Goal: Communication & Community: Answer question/provide support

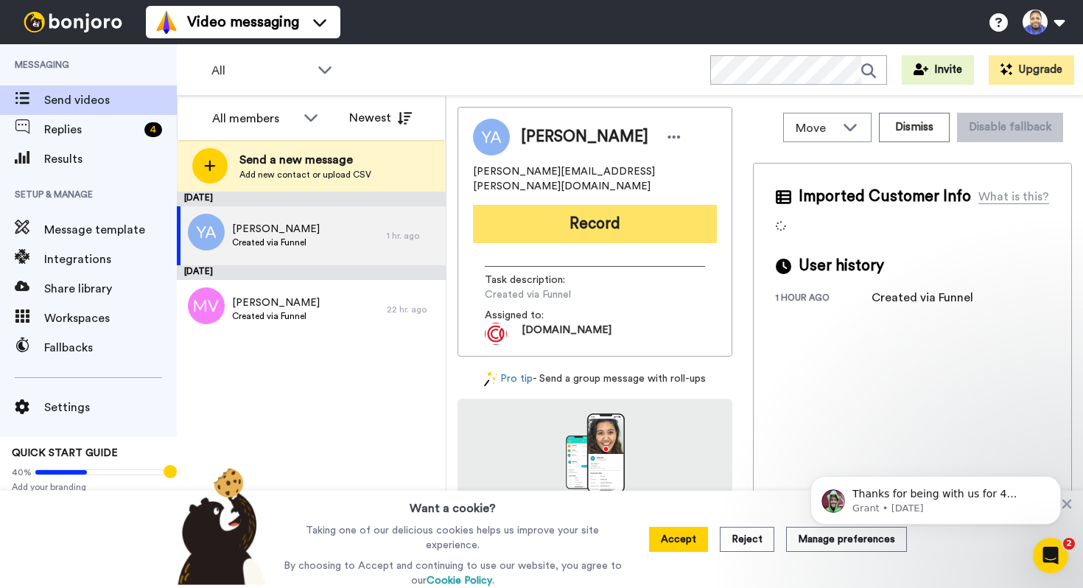
click at [586, 208] on button "Record" at bounding box center [595, 224] width 244 height 38
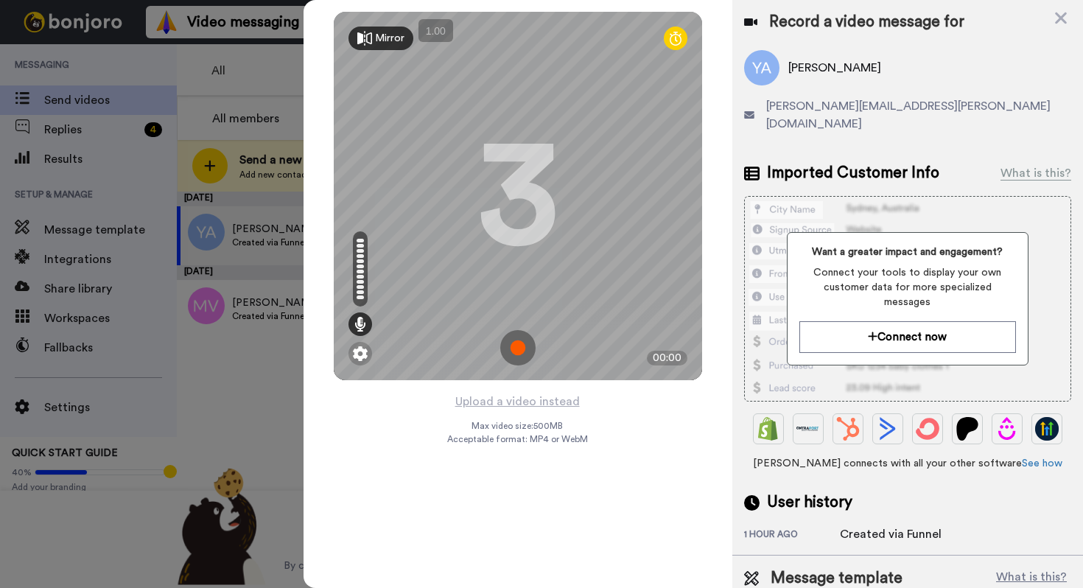
click at [521, 345] on img at bounding box center [517, 347] width 35 height 35
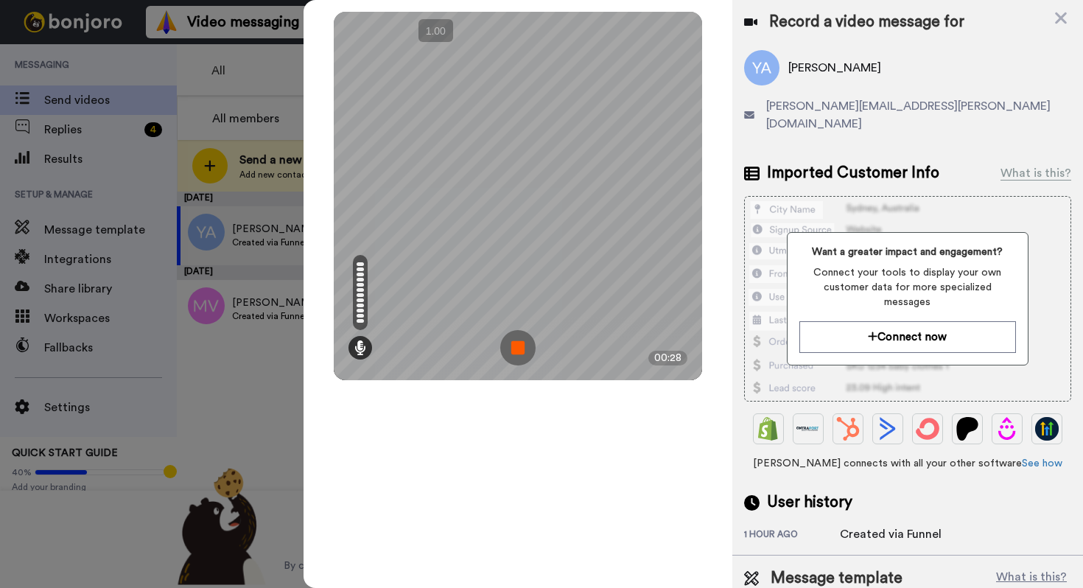
click at [521, 345] on img at bounding box center [517, 347] width 35 height 35
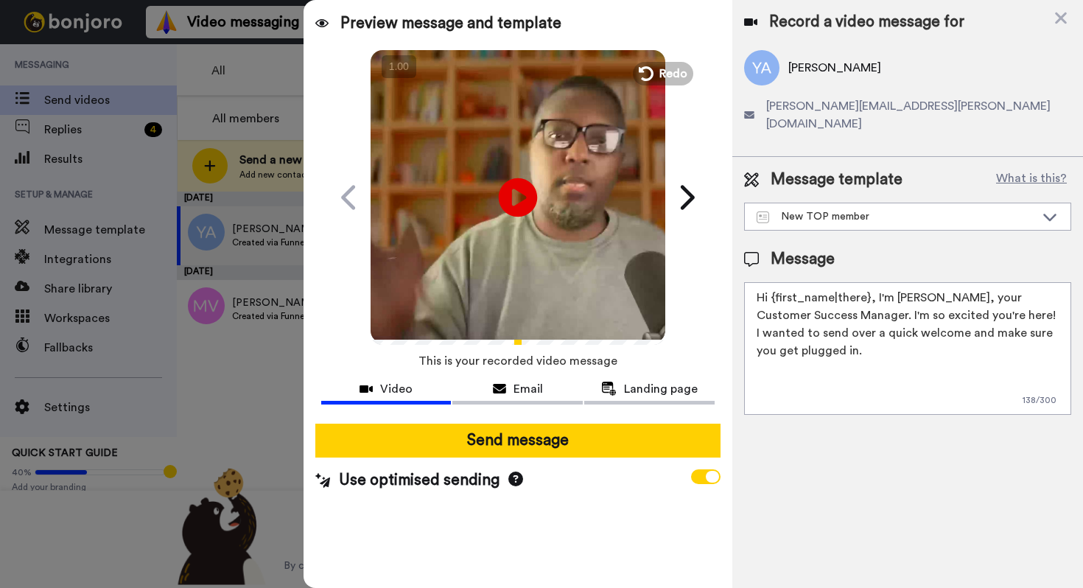
click at [516, 189] on icon at bounding box center [517, 197] width 39 height 39
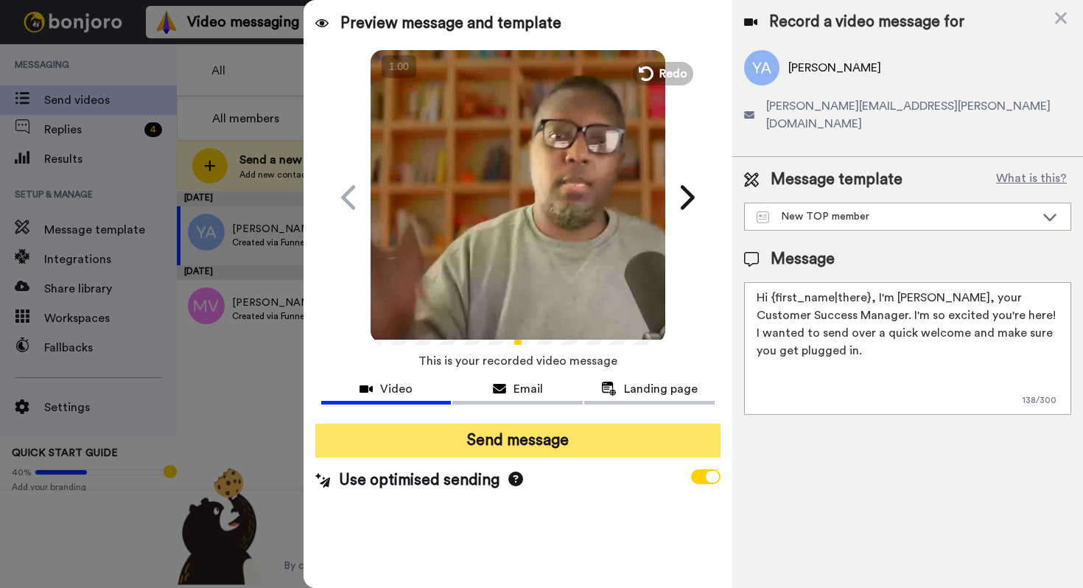
click at [496, 440] on button "Send message" at bounding box center [517, 441] width 405 height 34
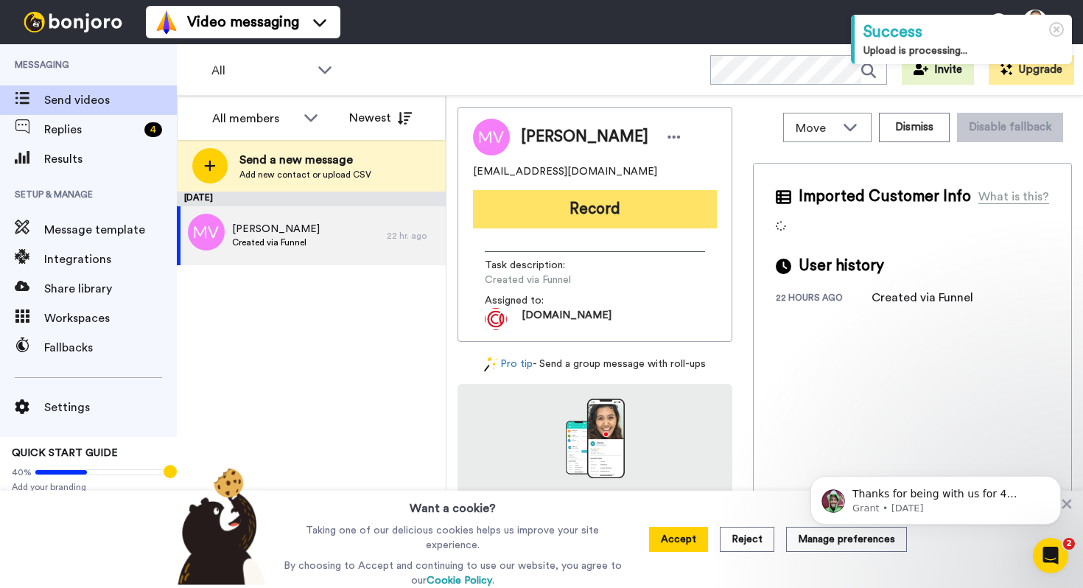
click at [576, 211] on button "Record" at bounding box center [595, 209] width 244 height 38
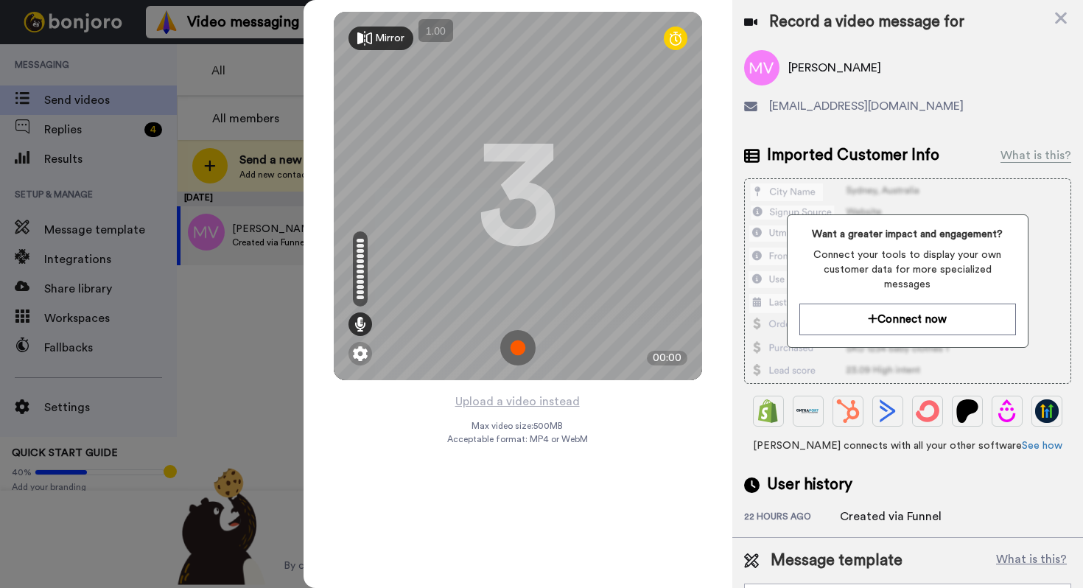
click at [517, 348] on img at bounding box center [517, 347] width 35 height 35
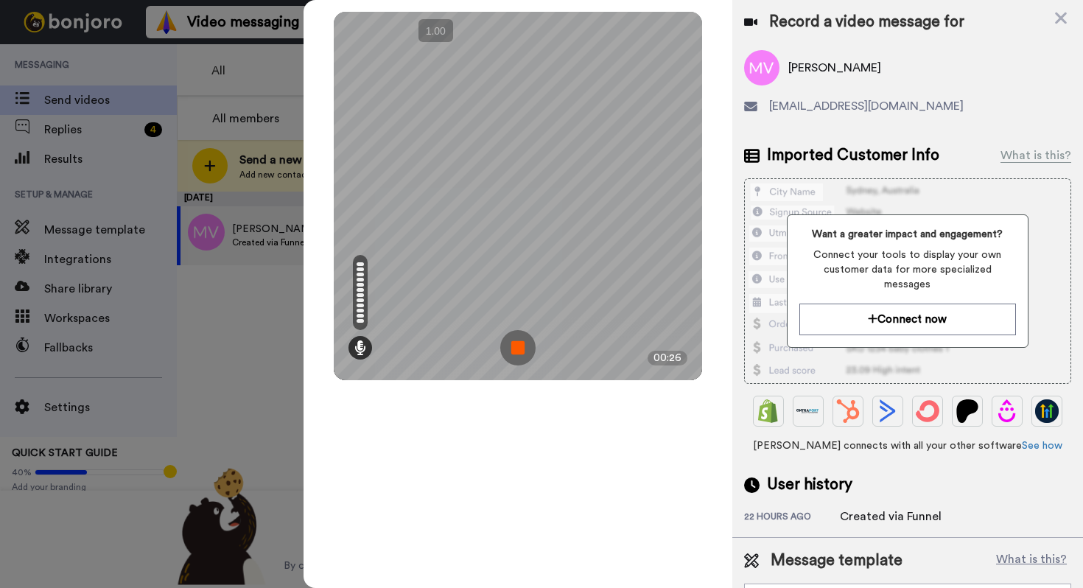
click at [517, 348] on img at bounding box center [517, 347] width 35 height 35
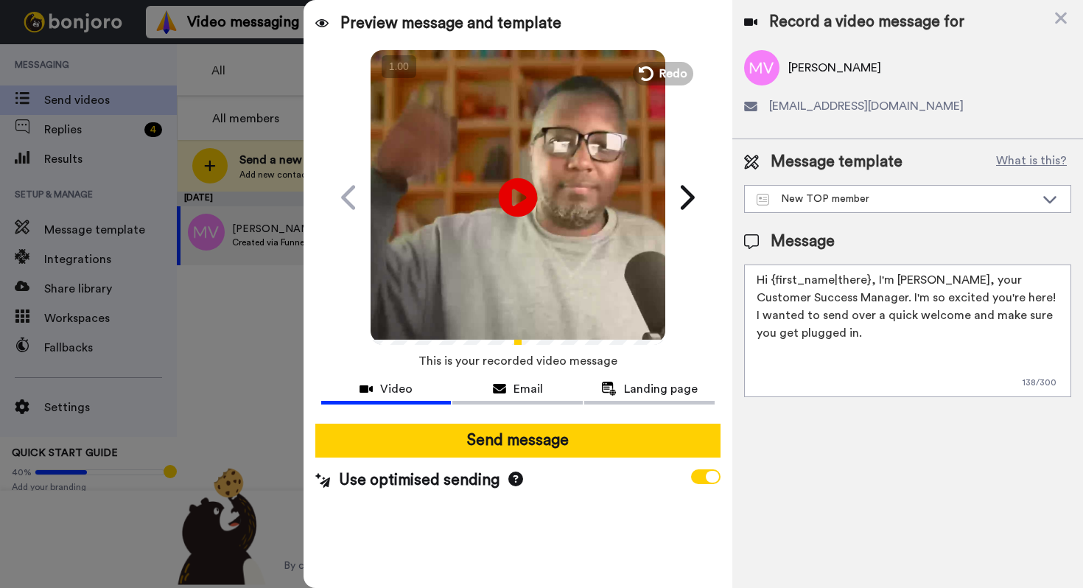
click at [529, 198] on icon at bounding box center [517, 197] width 39 height 39
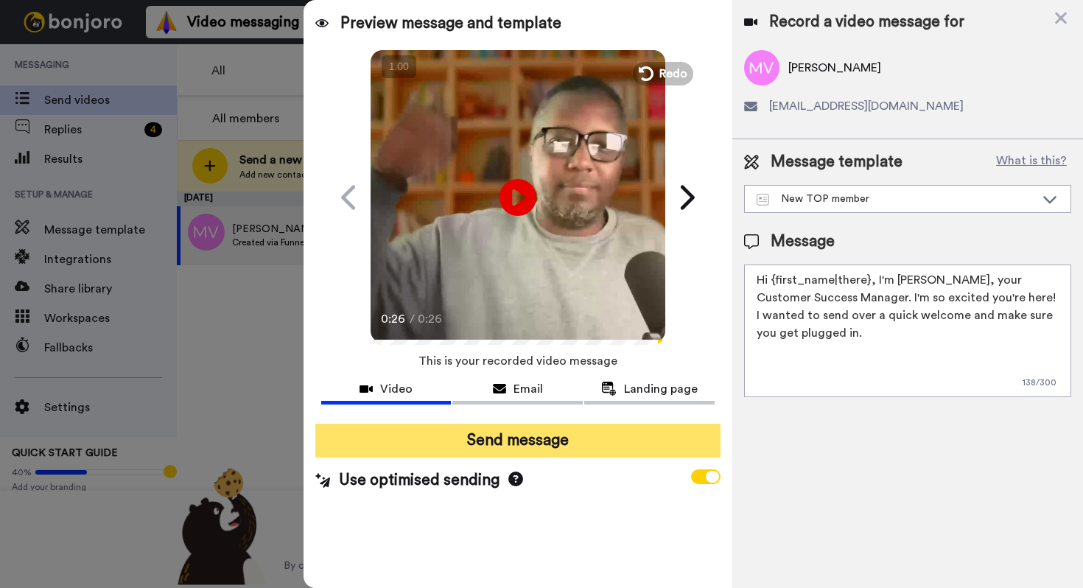
click at [498, 438] on button "Send message" at bounding box center [517, 441] width 405 height 34
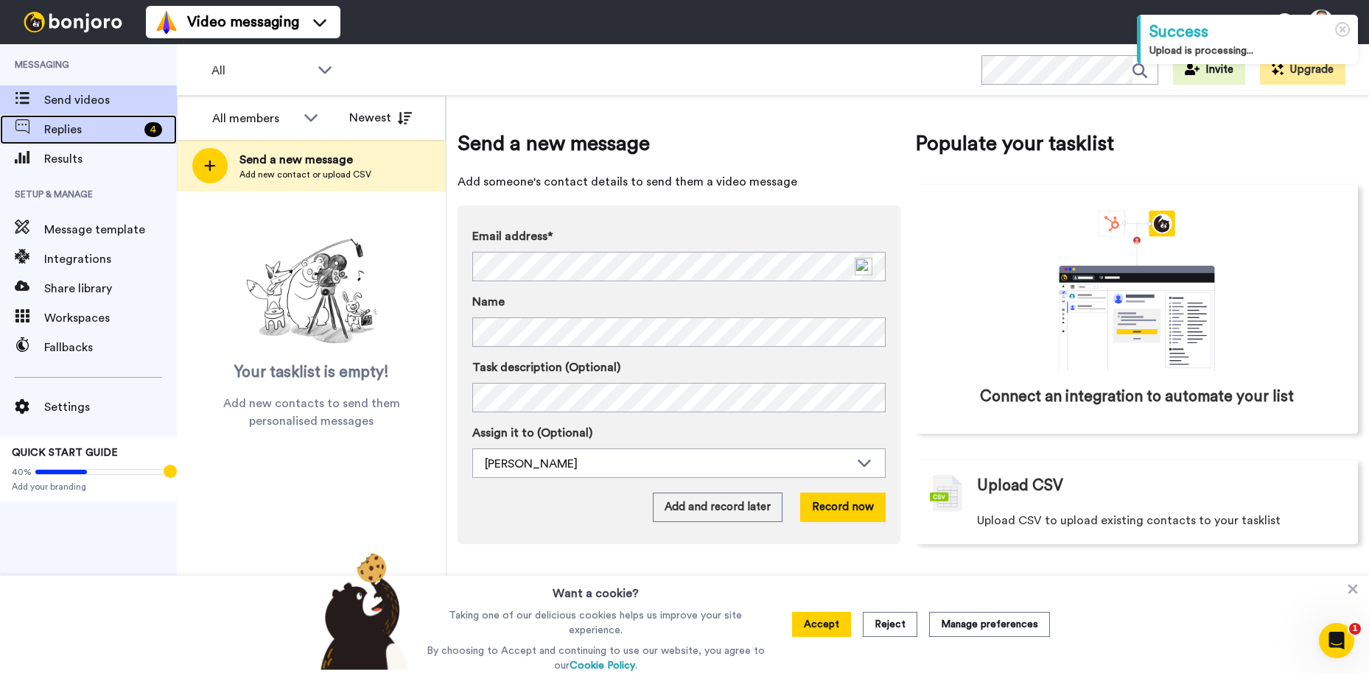
click at [102, 127] on span "Replies" at bounding box center [91, 130] width 94 height 18
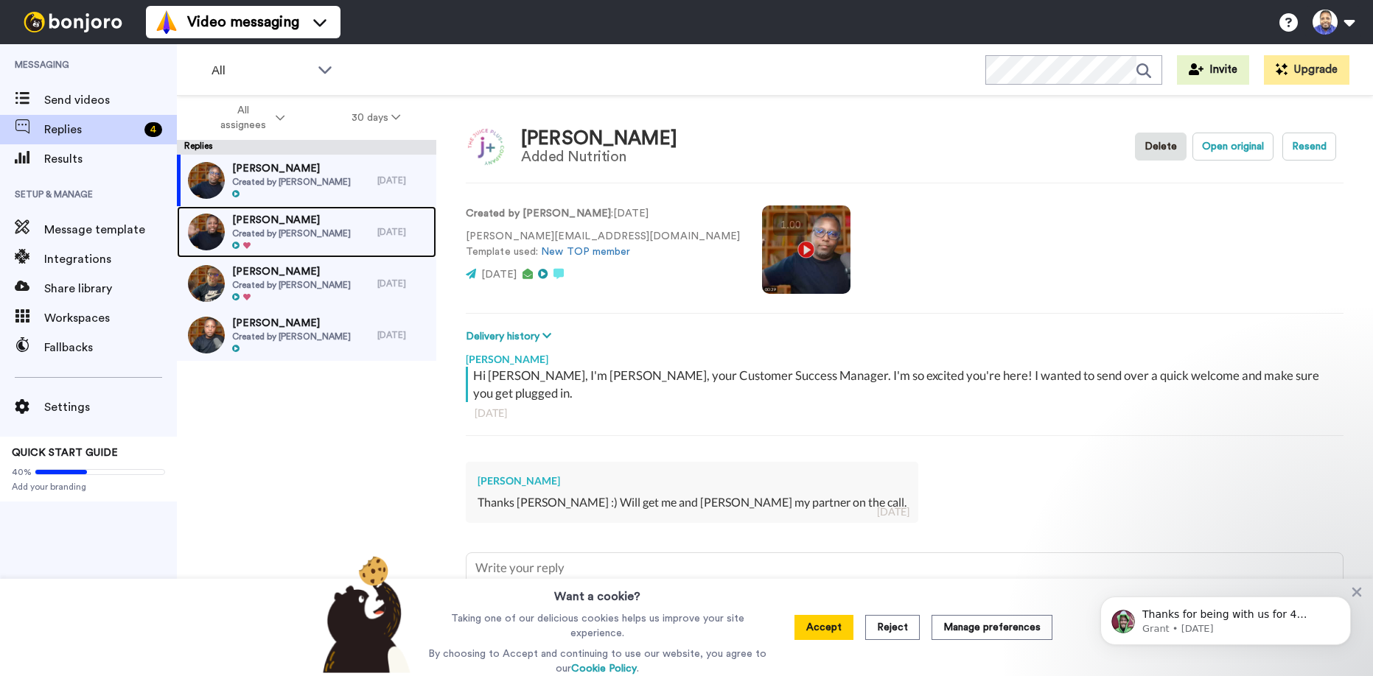
click at [271, 223] on span "[PERSON_NAME]" at bounding box center [291, 220] width 119 height 15
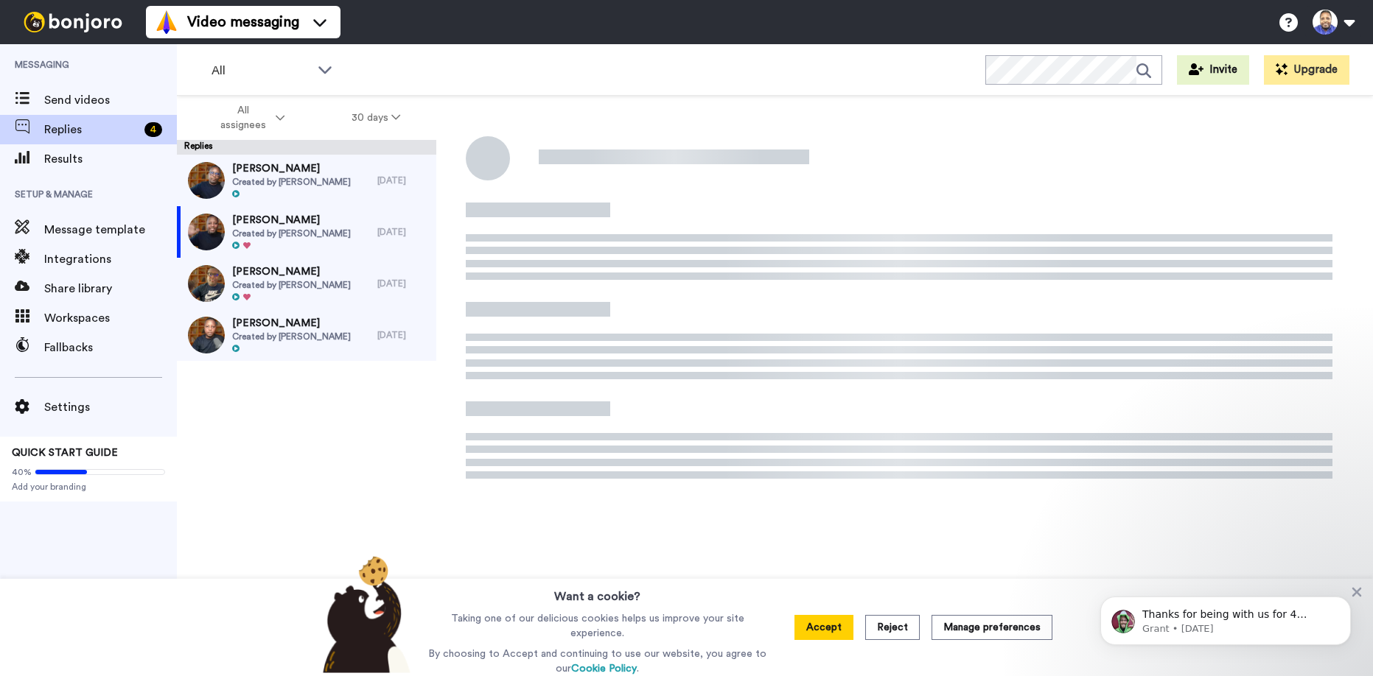
type textarea "x"
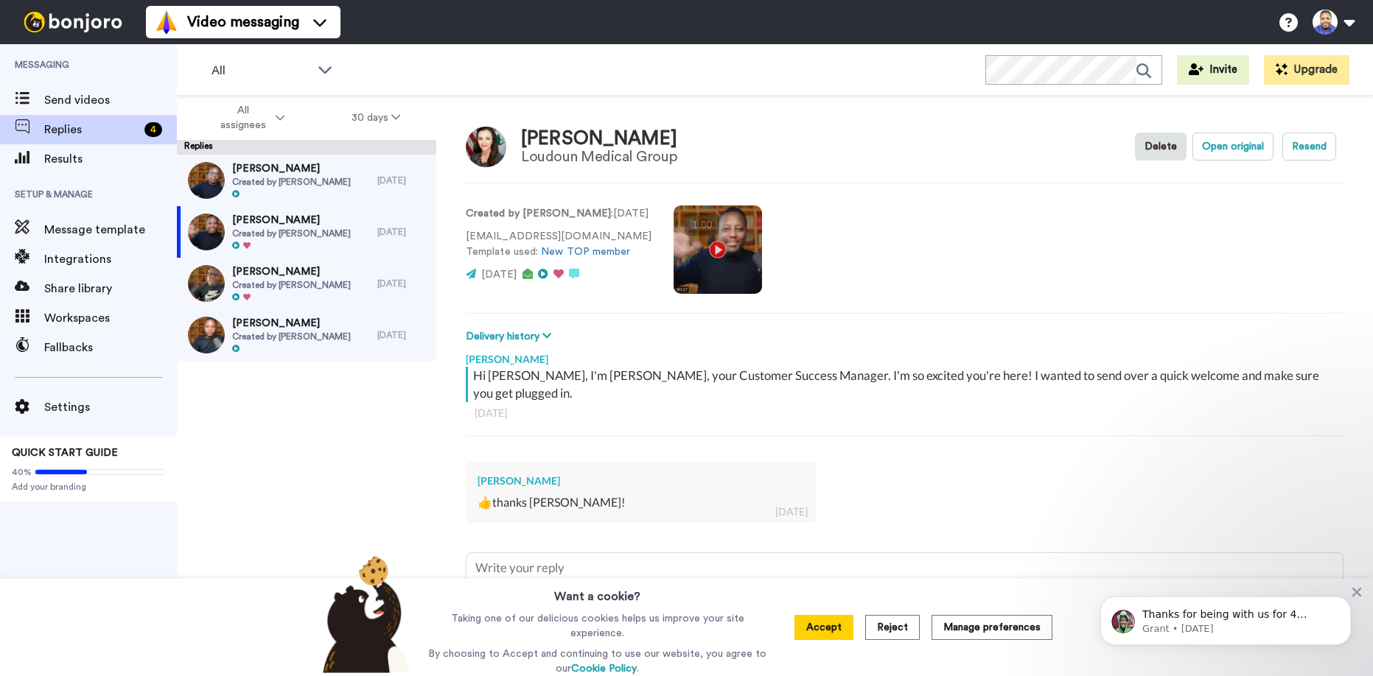
click at [696, 248] on video at bounding box center [717, 250] width 88 height 88
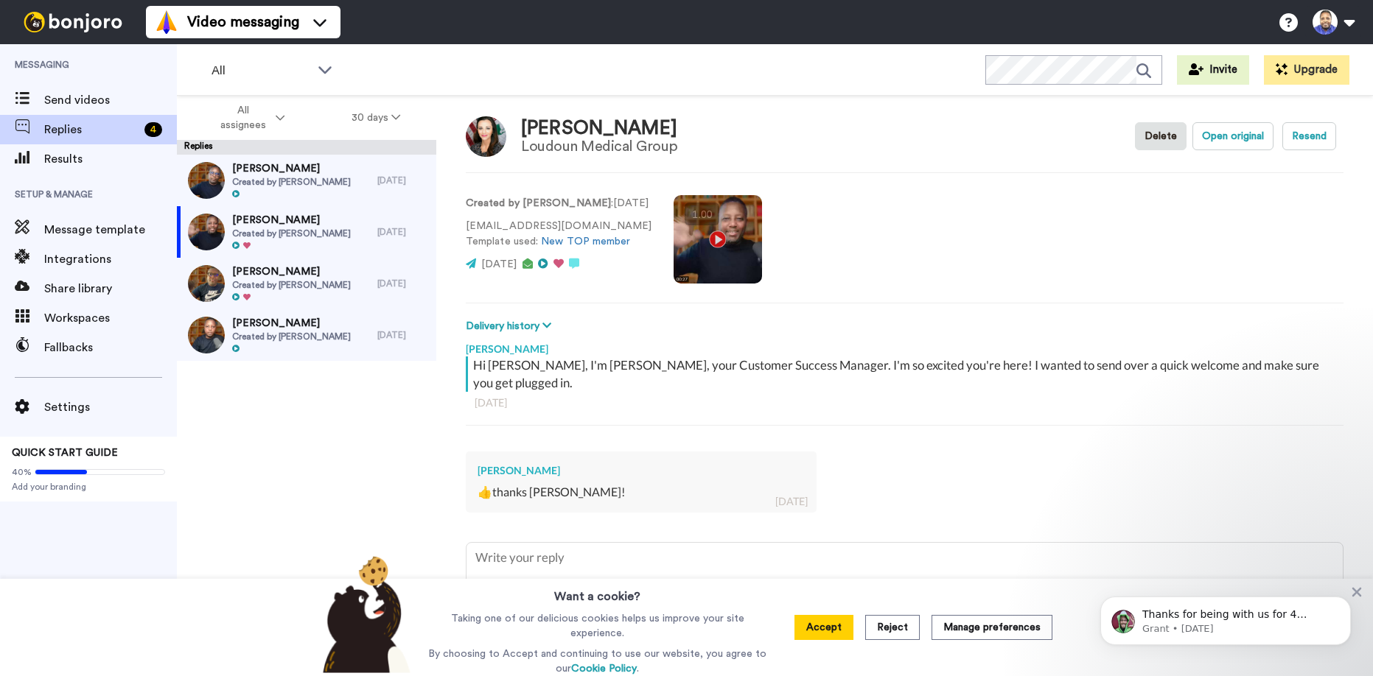
scroll to position [15, 0]
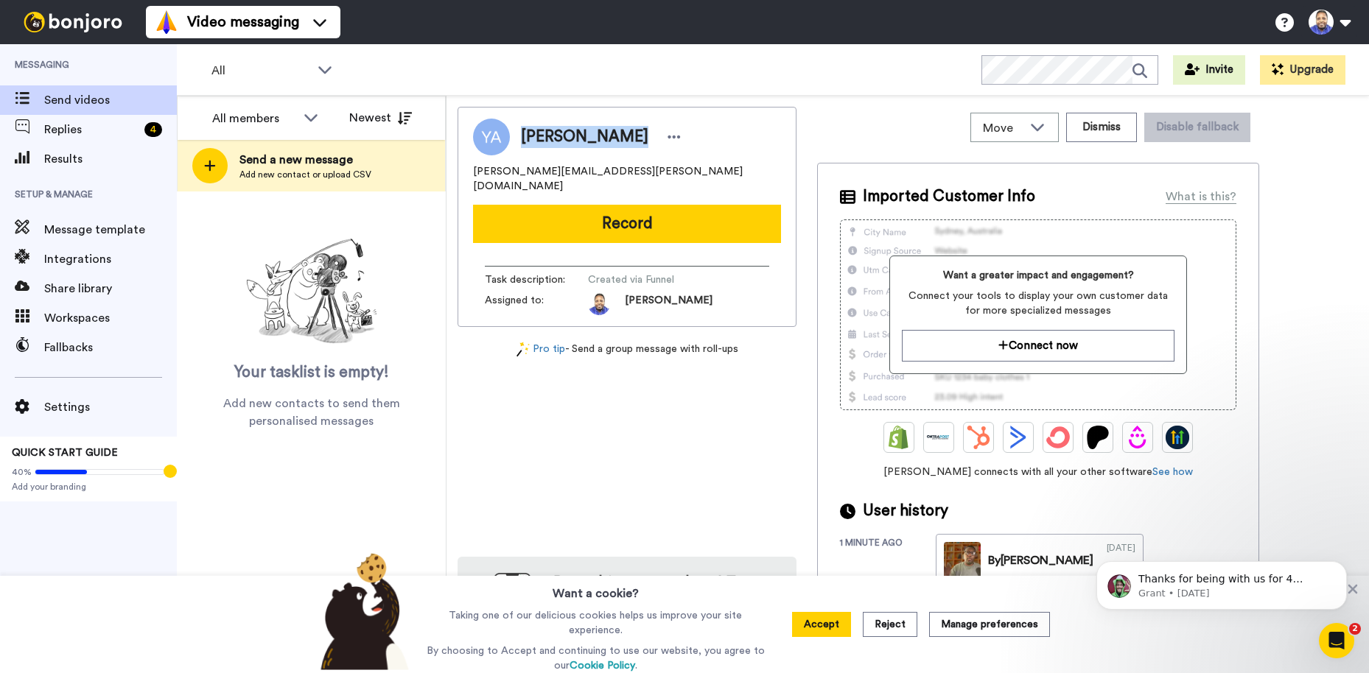
drag, startPoint x: 618, startPoint y: 136, endPoint x: 522, endPoint y: 130, distance: 96.0
click at [521, 132] on div "[PERSON_NAME]" at bounding box center [603, 137] width 164 height 22
copy span "[PERSON_NAME]"
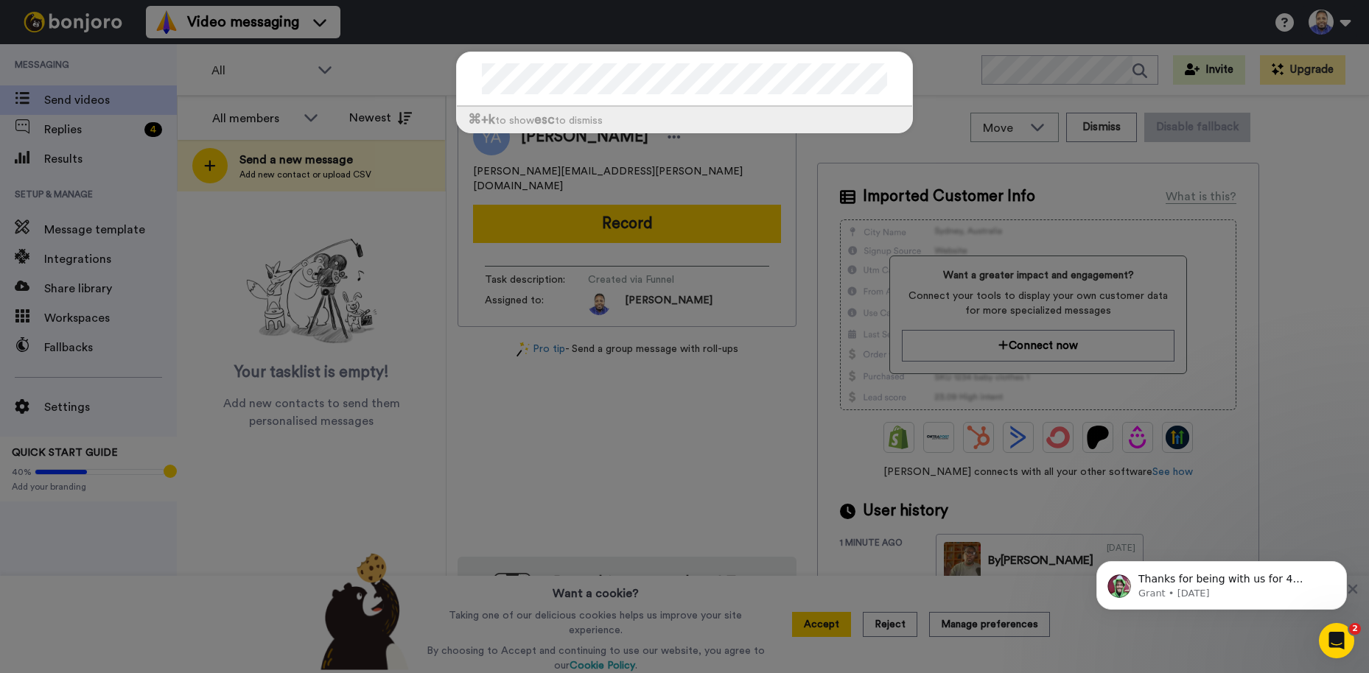
click at [954, 92] on div "⌘ +k to show esc to dismiss" at bounding box center [684, 336] width 1369 height 673
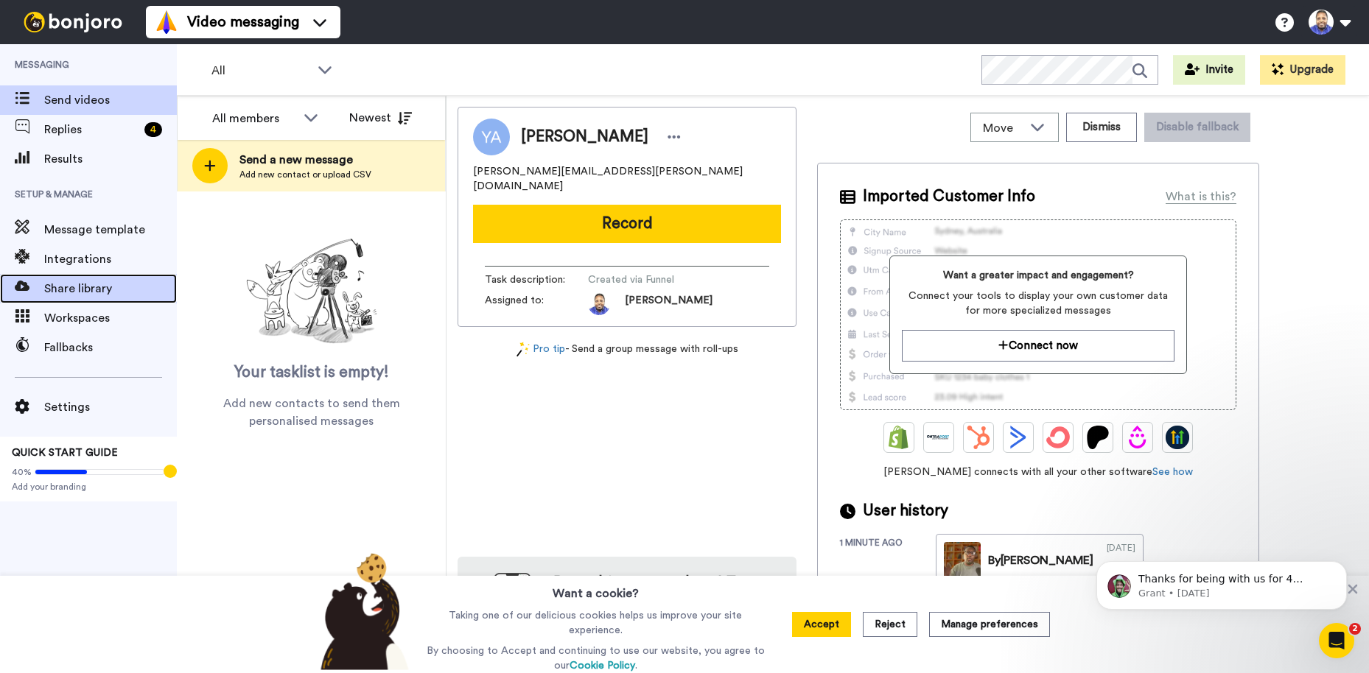
click at [99, 282] on span "Share library" at bounding box center [110, 289] width 133 height 18
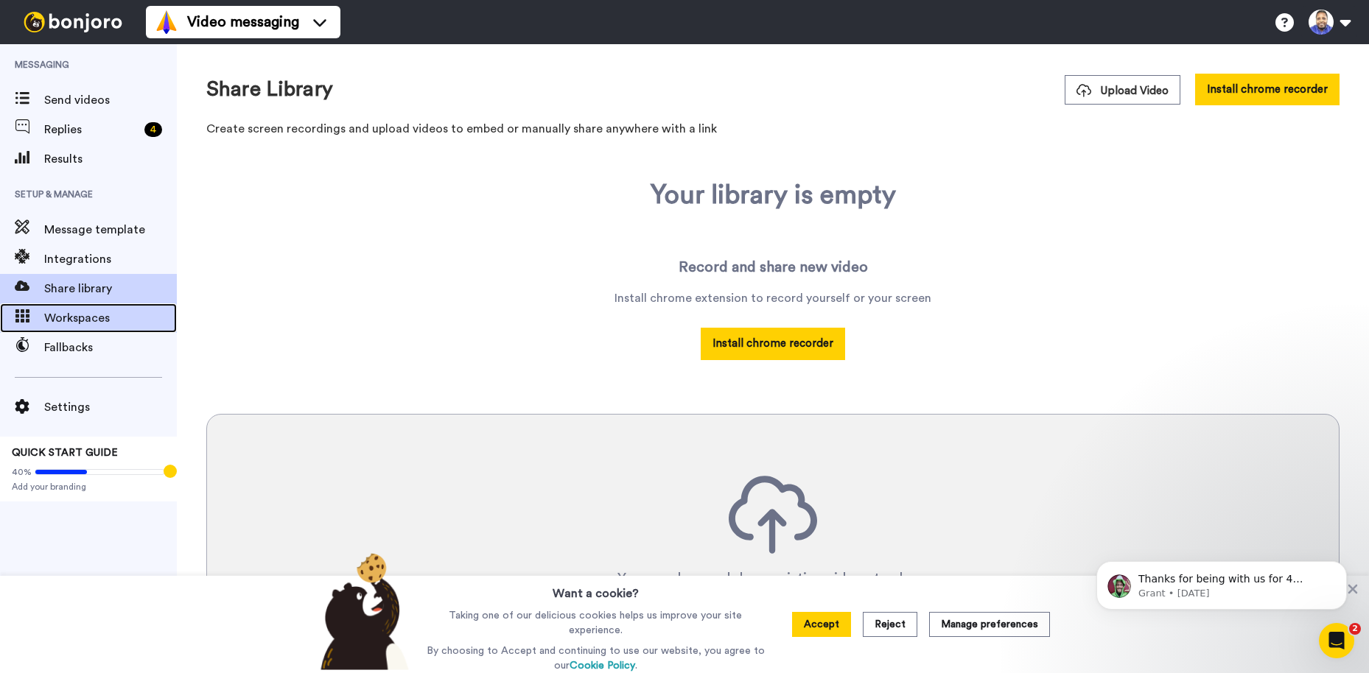
click at [84, 316] on span "Workspaces" at bounding box center [110, 318] width 133 height 18
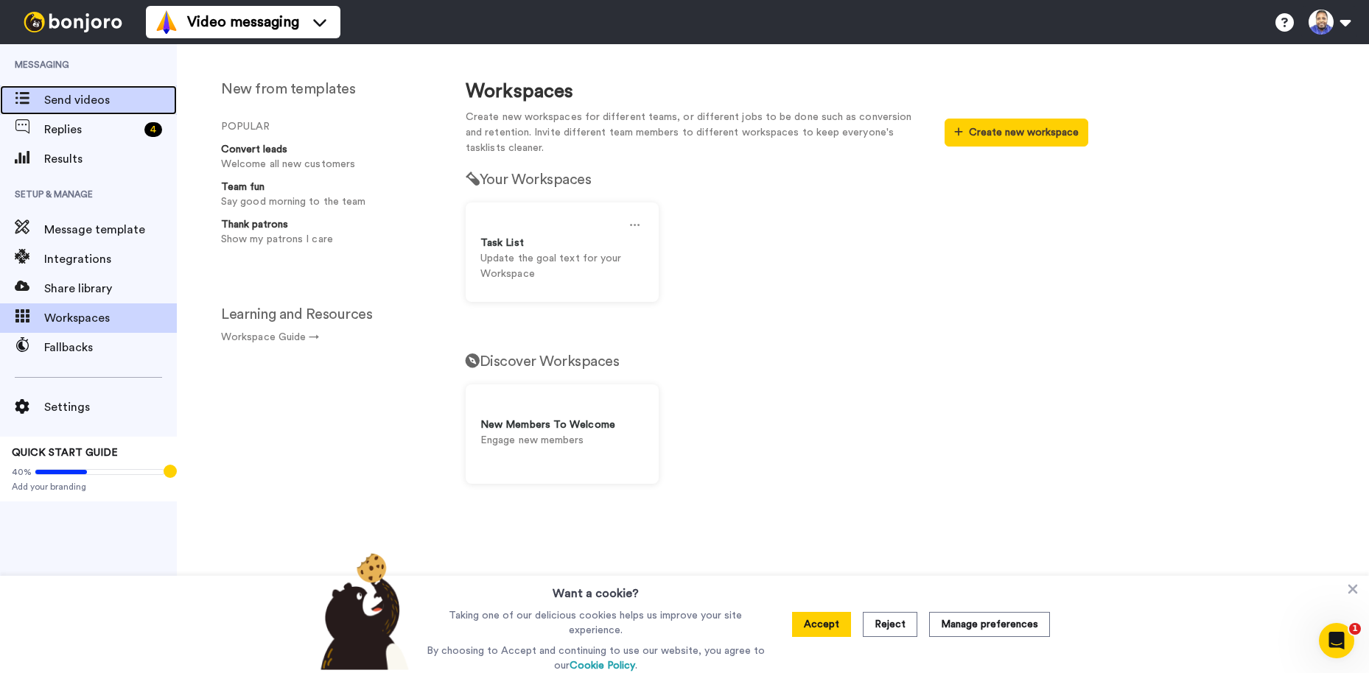
click at [92, 99] on span "Send videos" at bounding box center [110, 100] width 133 height 18
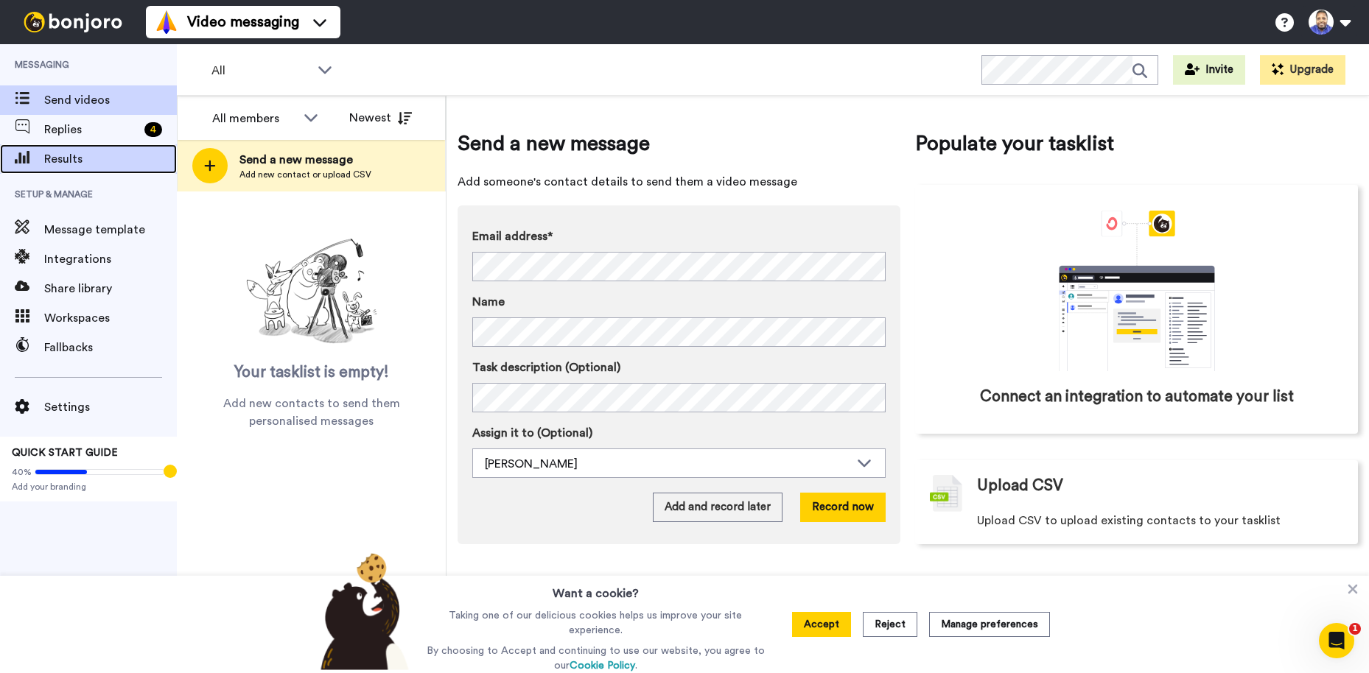
click at [72, 160] on span "Results" at bounding box center [110, 159] width 133 height 18
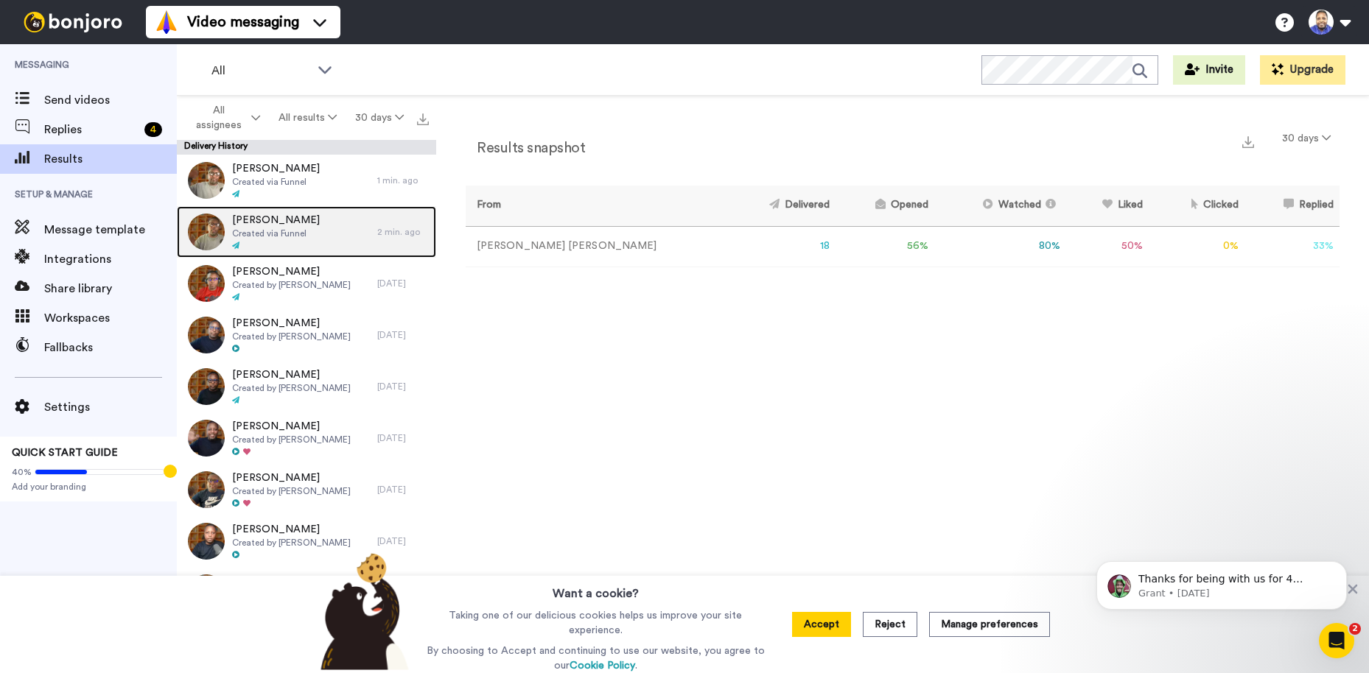
click at [276, 225] on span "[PERSON_NAME]" at bounding box center [276, 220] width 88 height 15
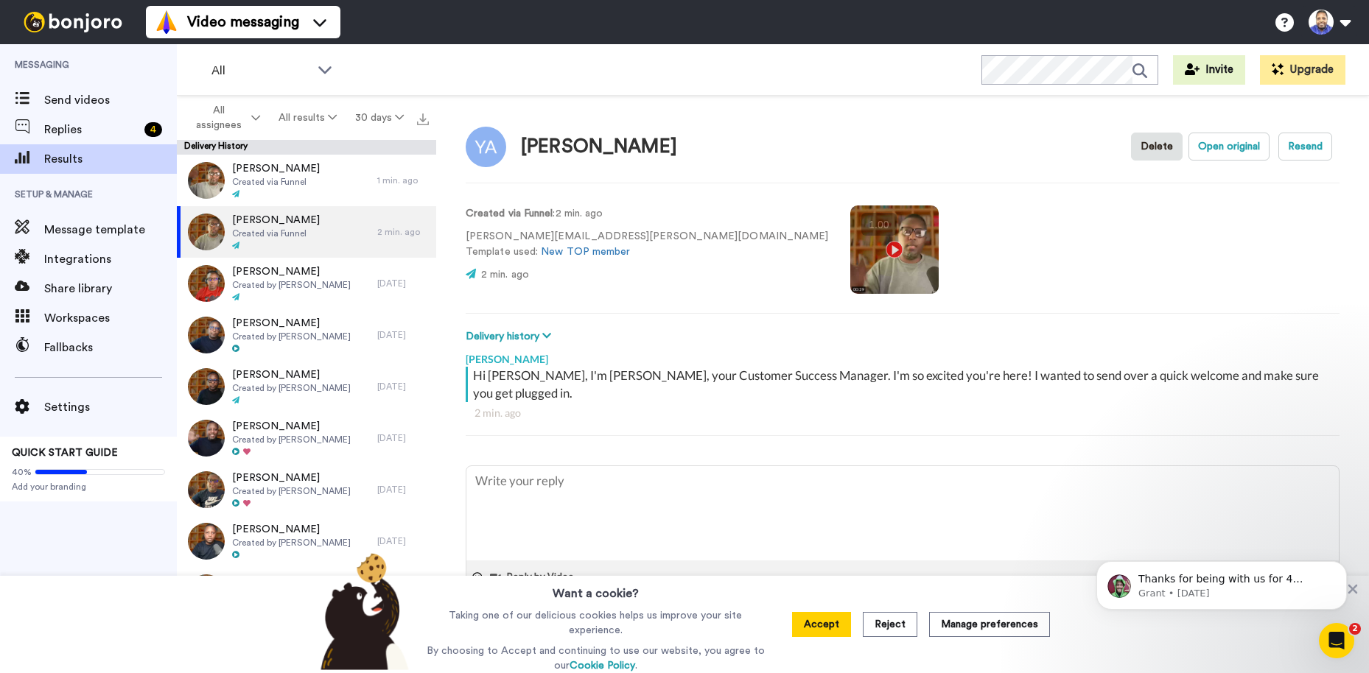
click at [850, 250] on video at bounding box center [894, 250] width 88 height 88
type textarea "x"
click at [89, 99] on span "Send videos" at bounding box center [110, 100] width 133 height 18
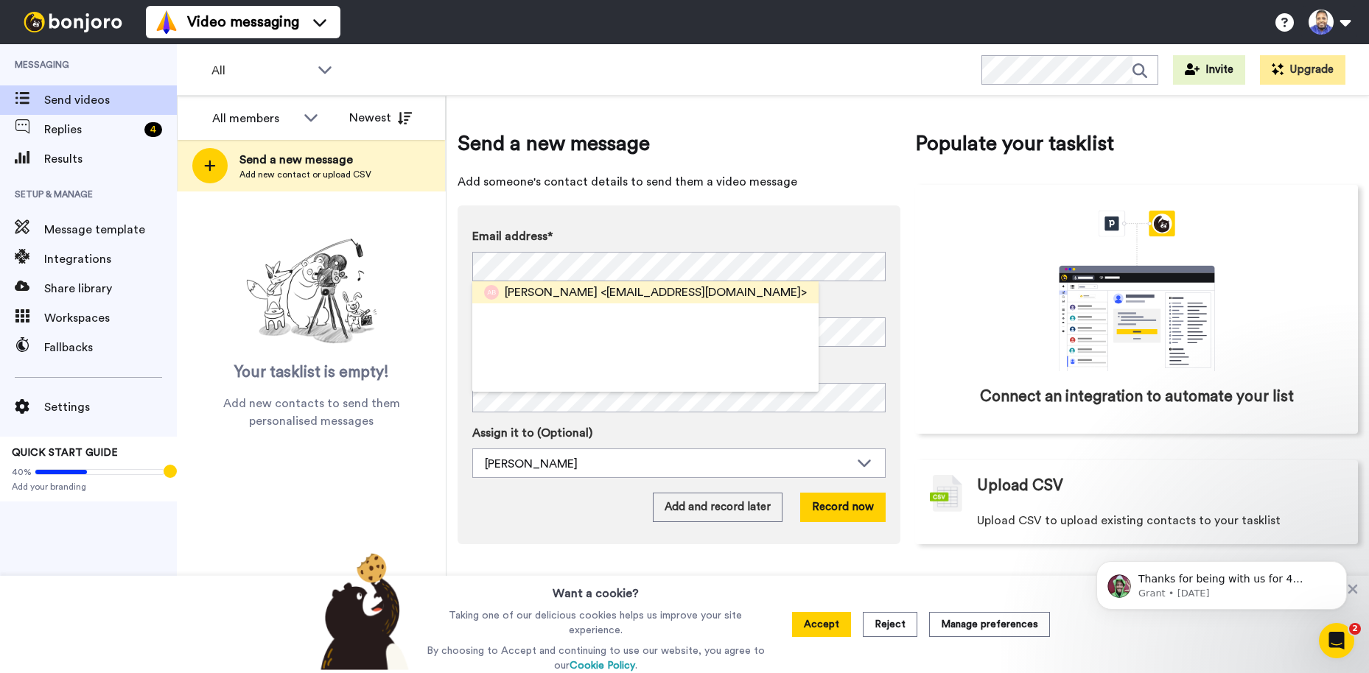
click at [614, 287] on span "<[EMAIL_ADDRESS][DOMAIN_NAME]>" at bounding box center [703, 293] width 206 height 18
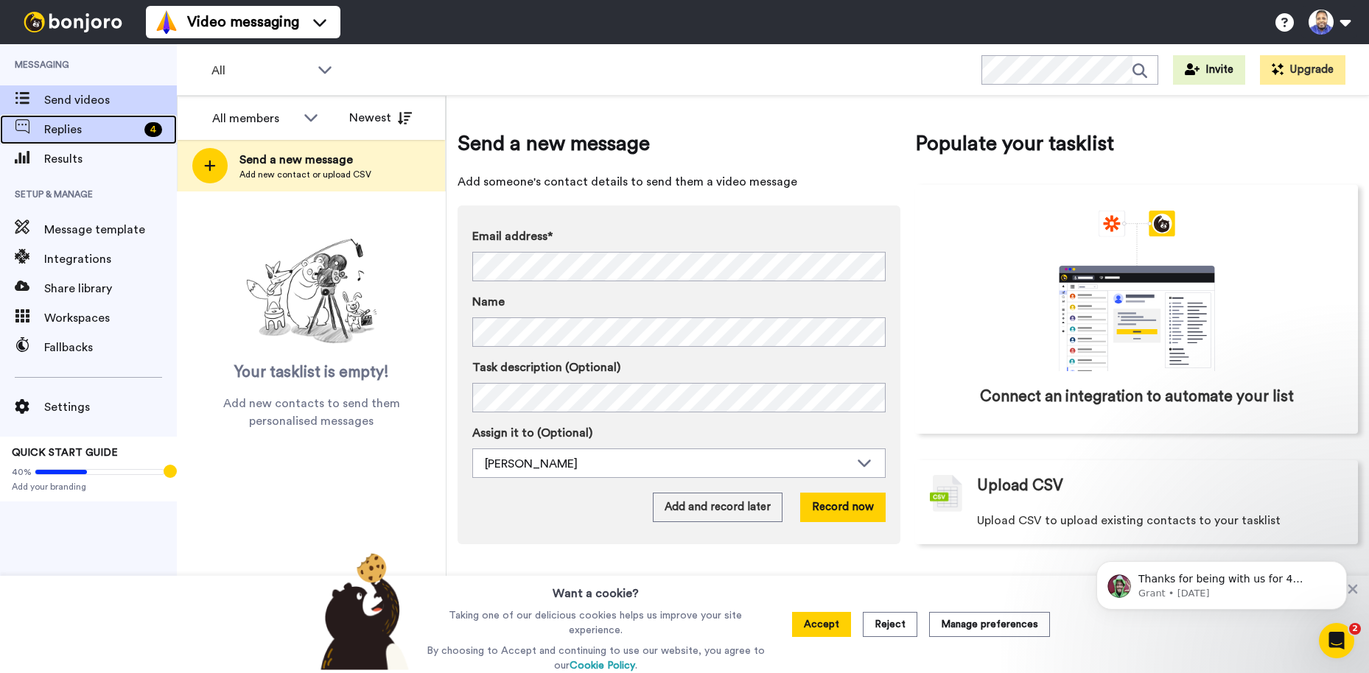
click at [81, 125] on span "Replies" at bounding box center [91, 130] width 94 height 18
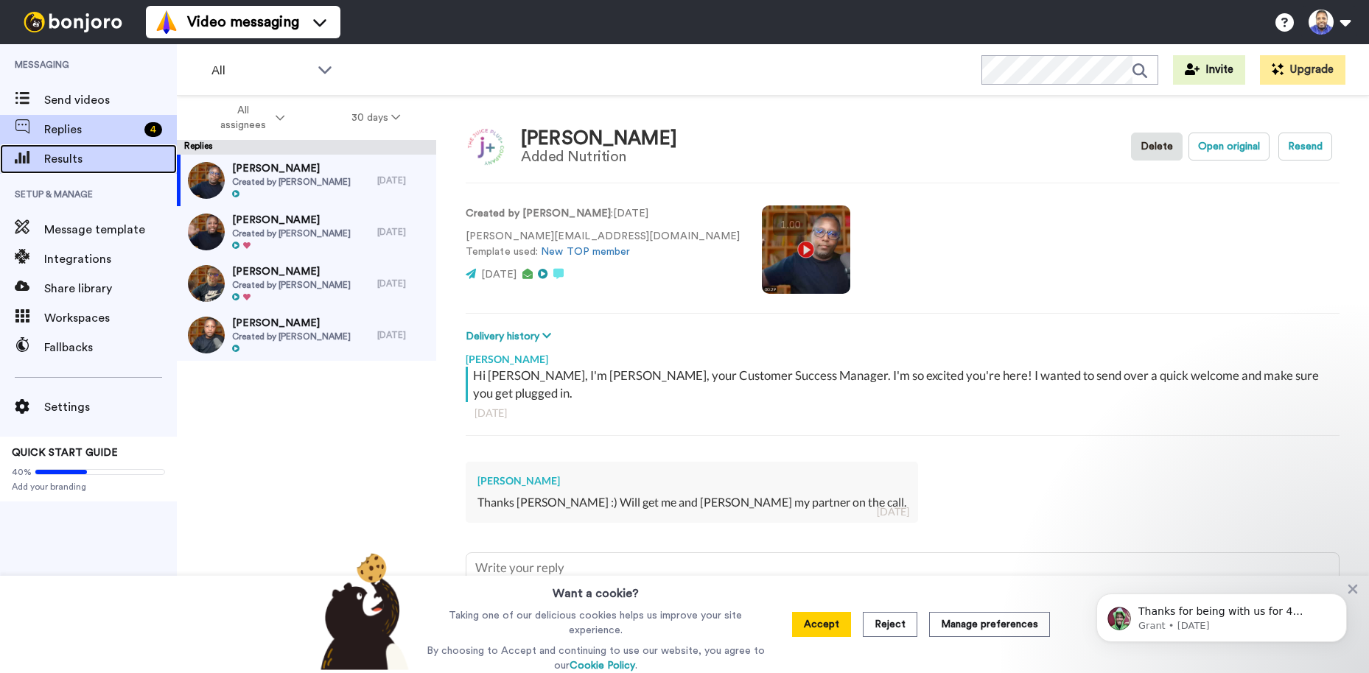
click at [75, 161] on span "Results" at bounding box center [110, 159] width 133 height 18
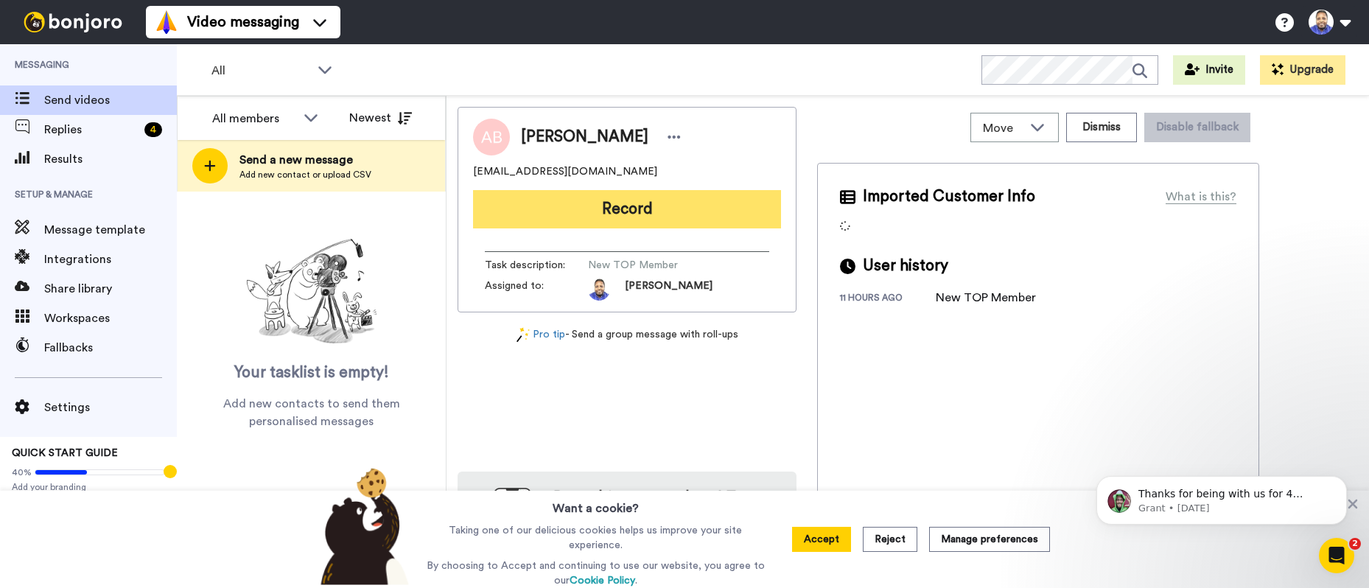
click at [586, 204] on button "Record" at bounding box center [627, 209] width 308 height 38
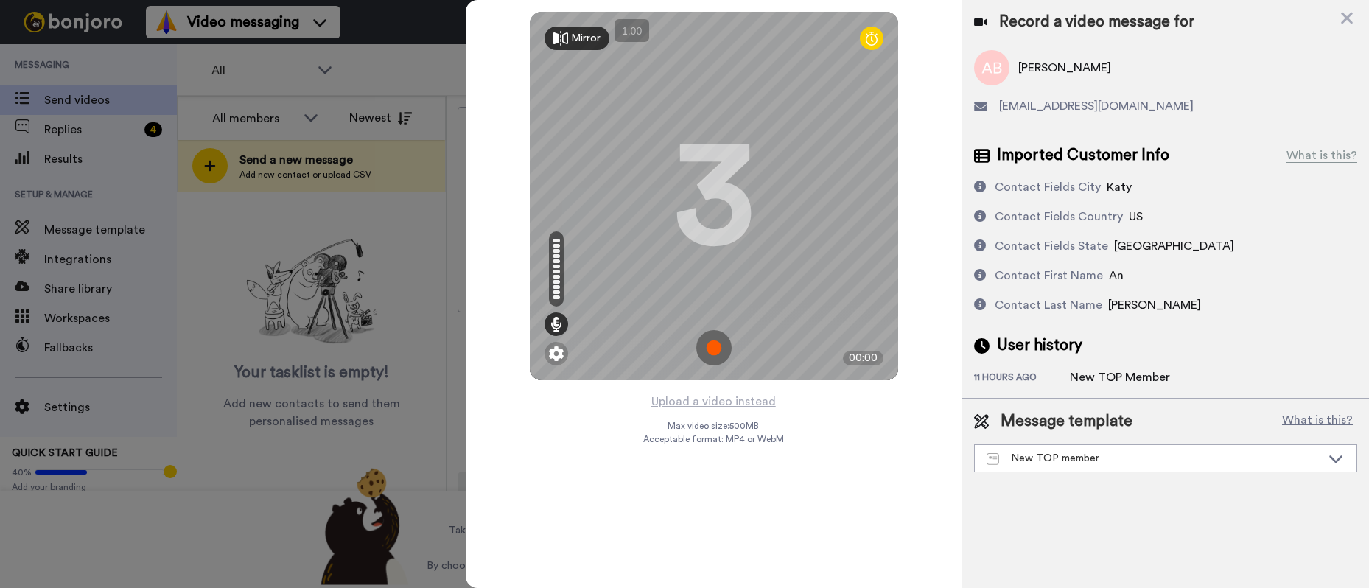
click at [714, 346] on img at bounding box center [713, 347] width 35 height 35
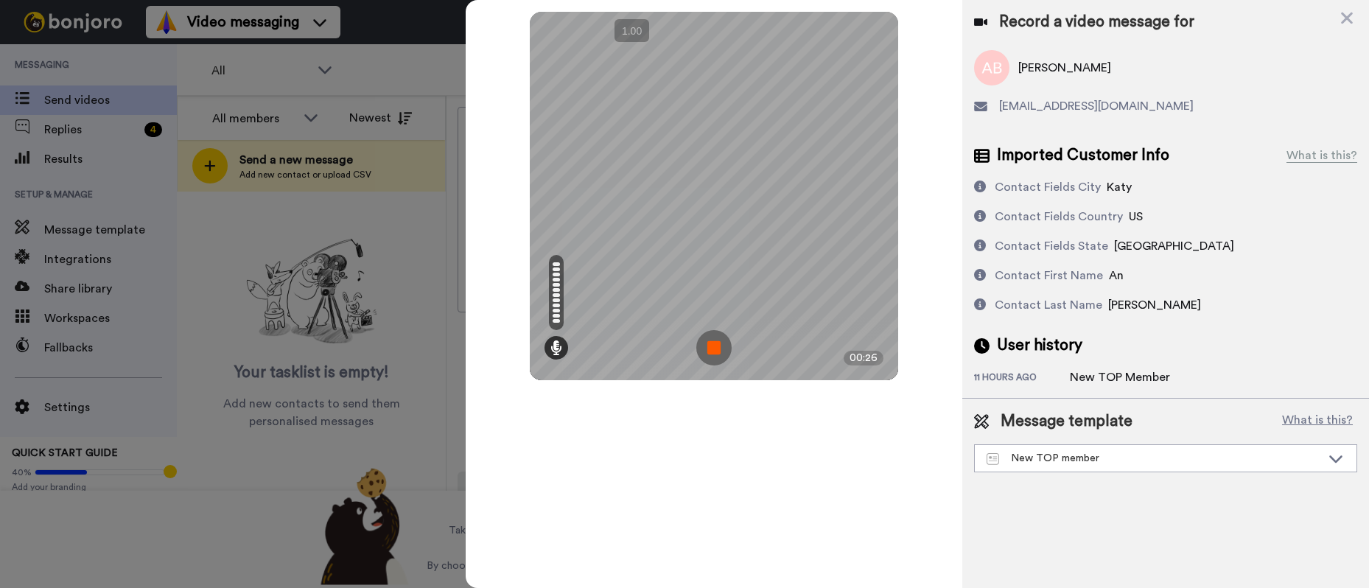
click at [714, 346] on img at bounding box center [713, 347] width 35 height 35
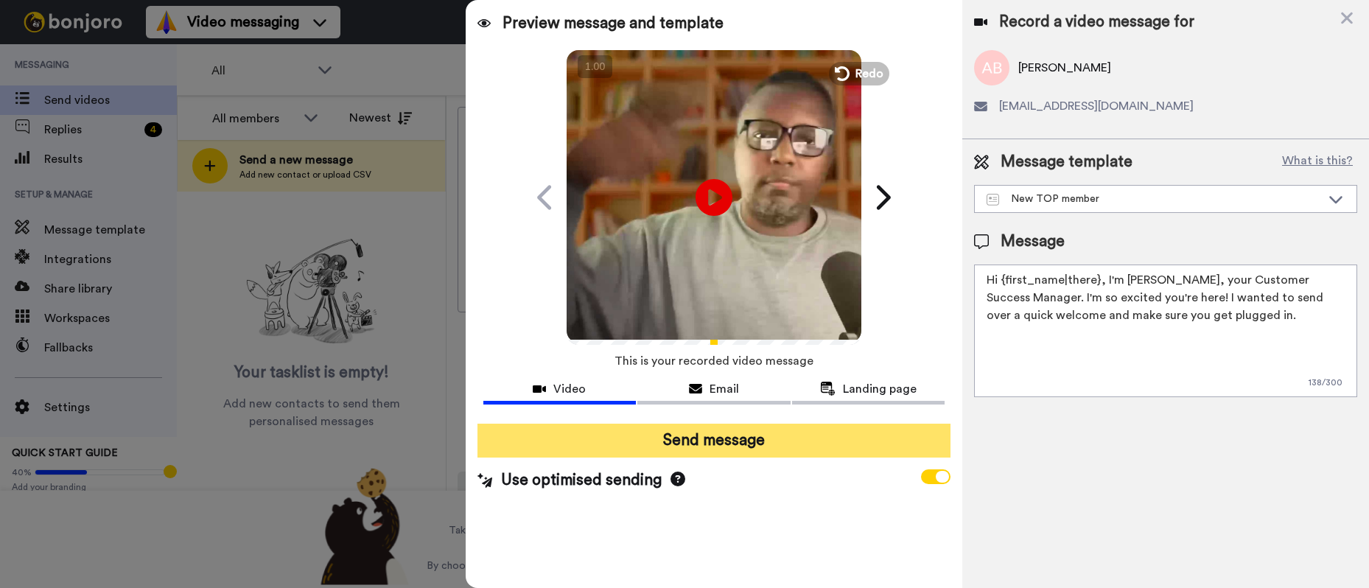
click at [720, 435] on button "Send message" at bounding box center [713, 441] width 473 height 34
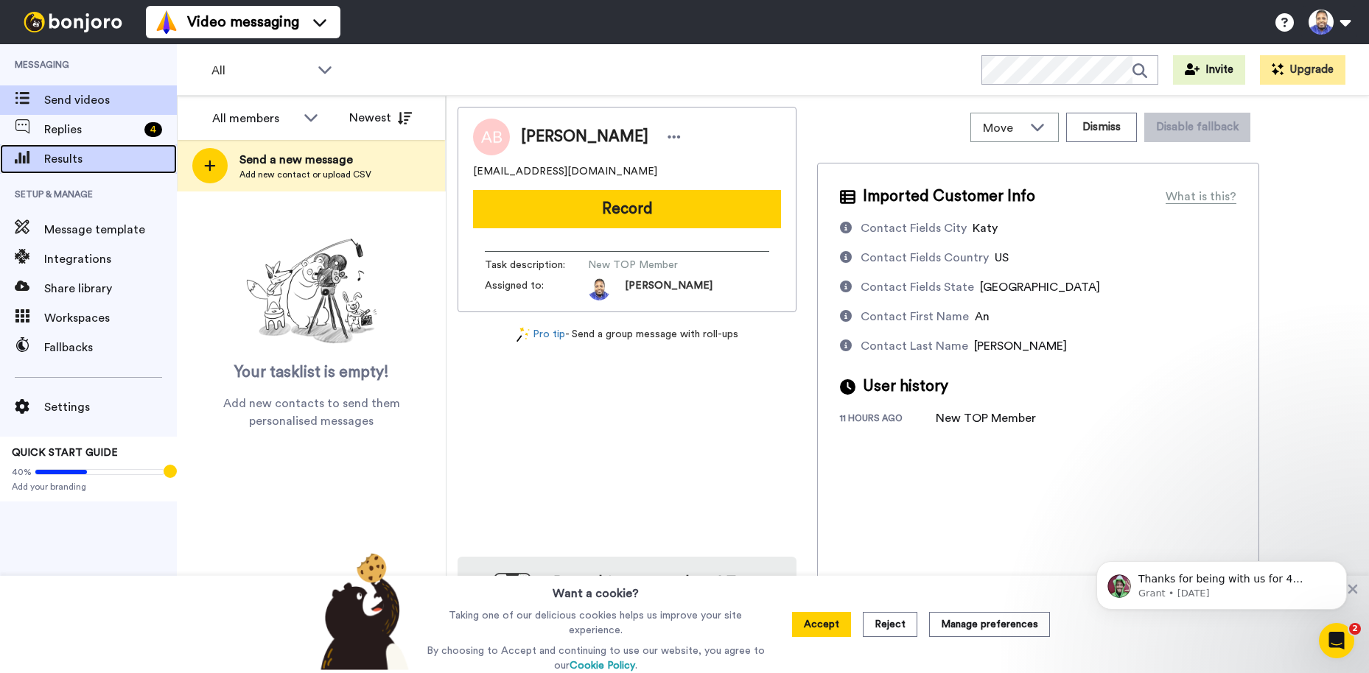
click at [86, 155] on span "Results" at bounding box center [110, 159] width 133 height 18
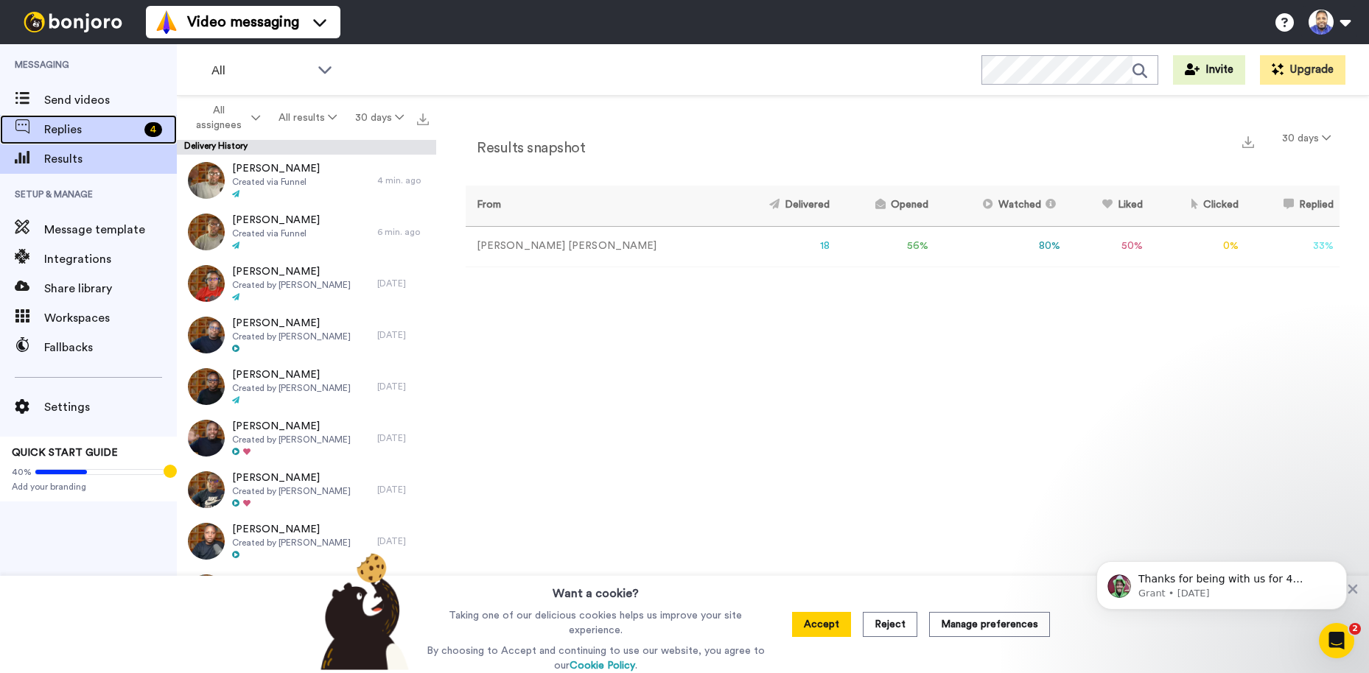
click at [75, 130] on span "Replies" at bounding box center [91, 130] width 94 height 18
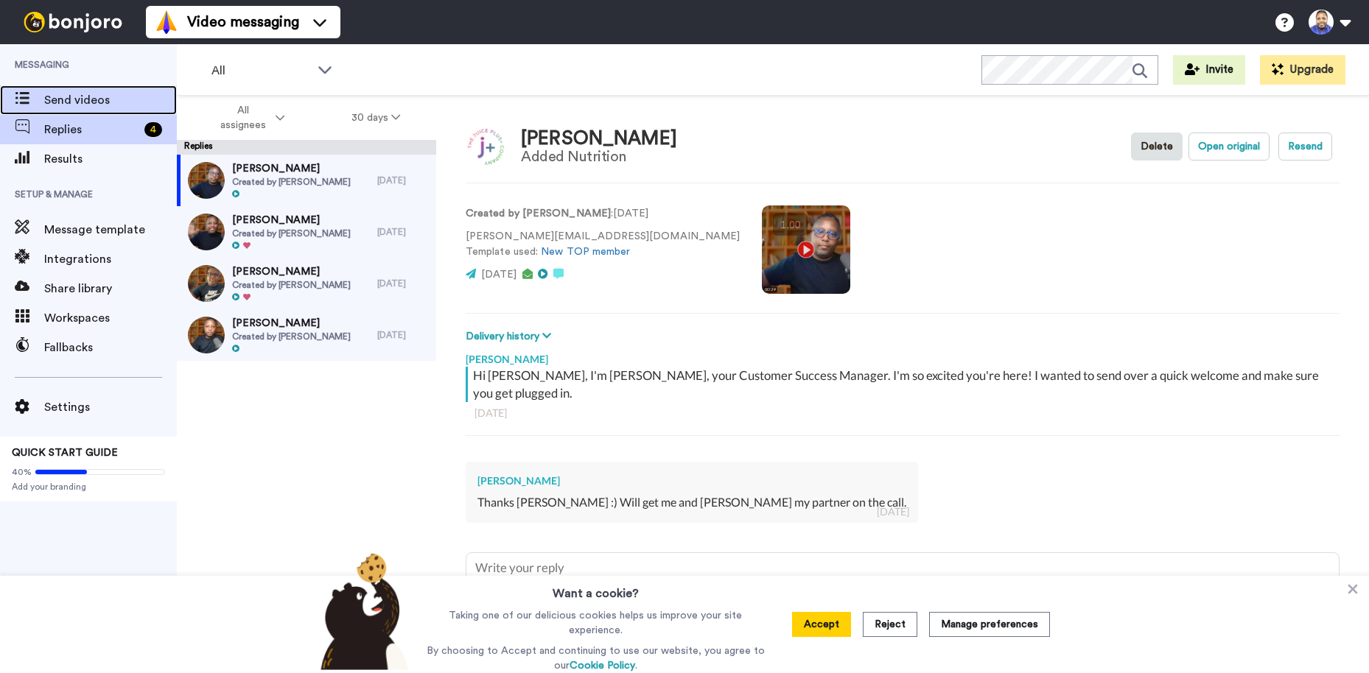
click at [82, 99] on span "Send videos" at bounding box center [110, 100] width 133 height 18
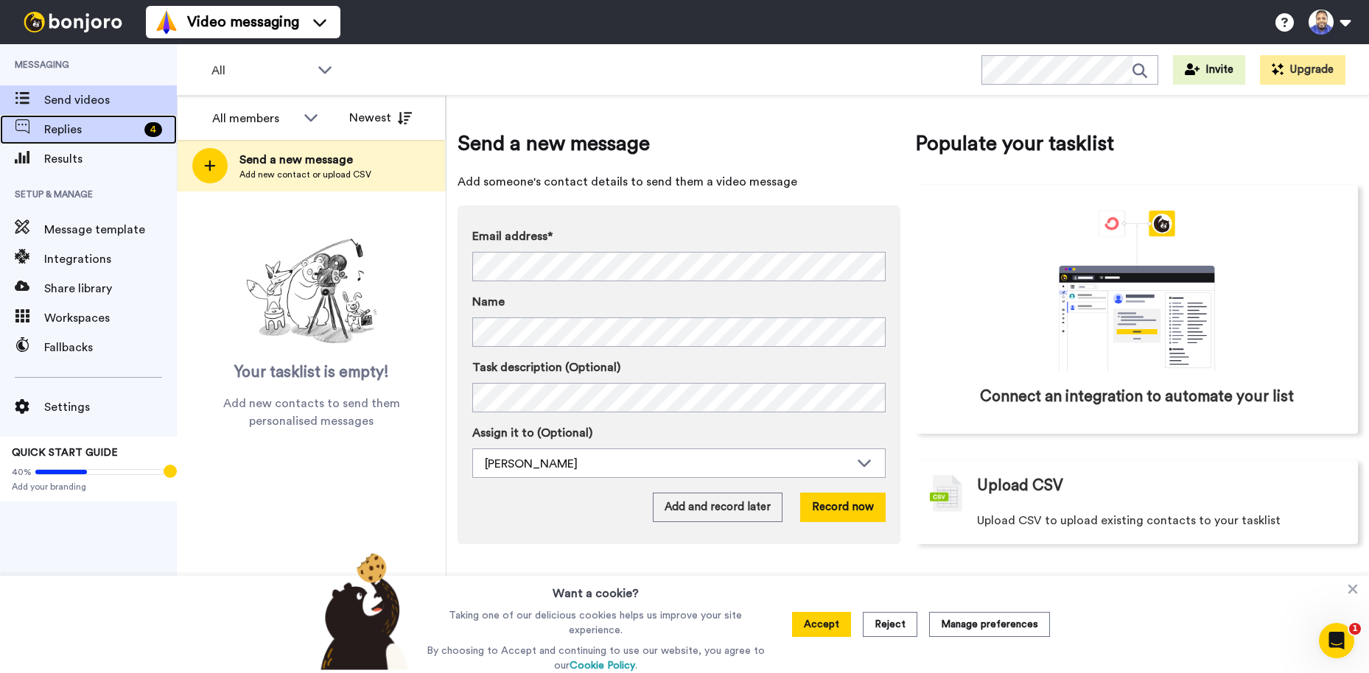
click at [70, 129] on span "Replies" at bounding box center [91, 130] width 94 height 18
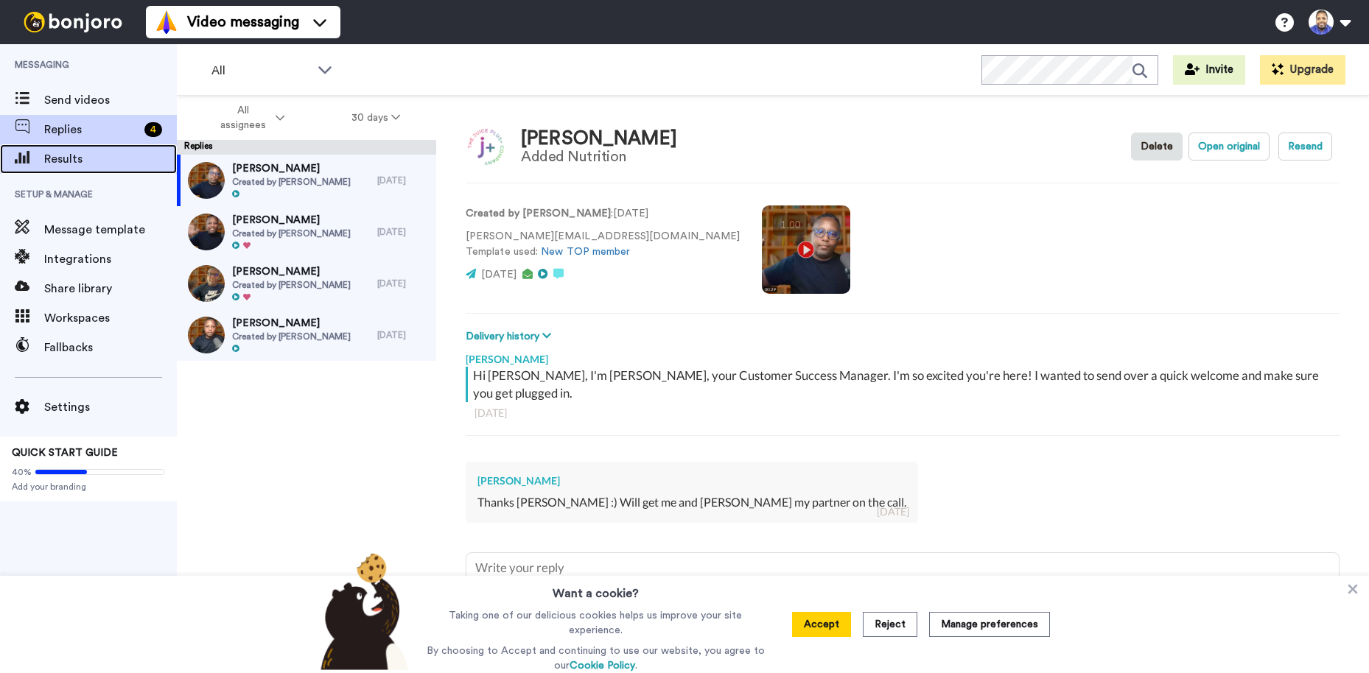
click at [70, 158] on span "Results" at bounding box center [110, 159] width 133 height 18
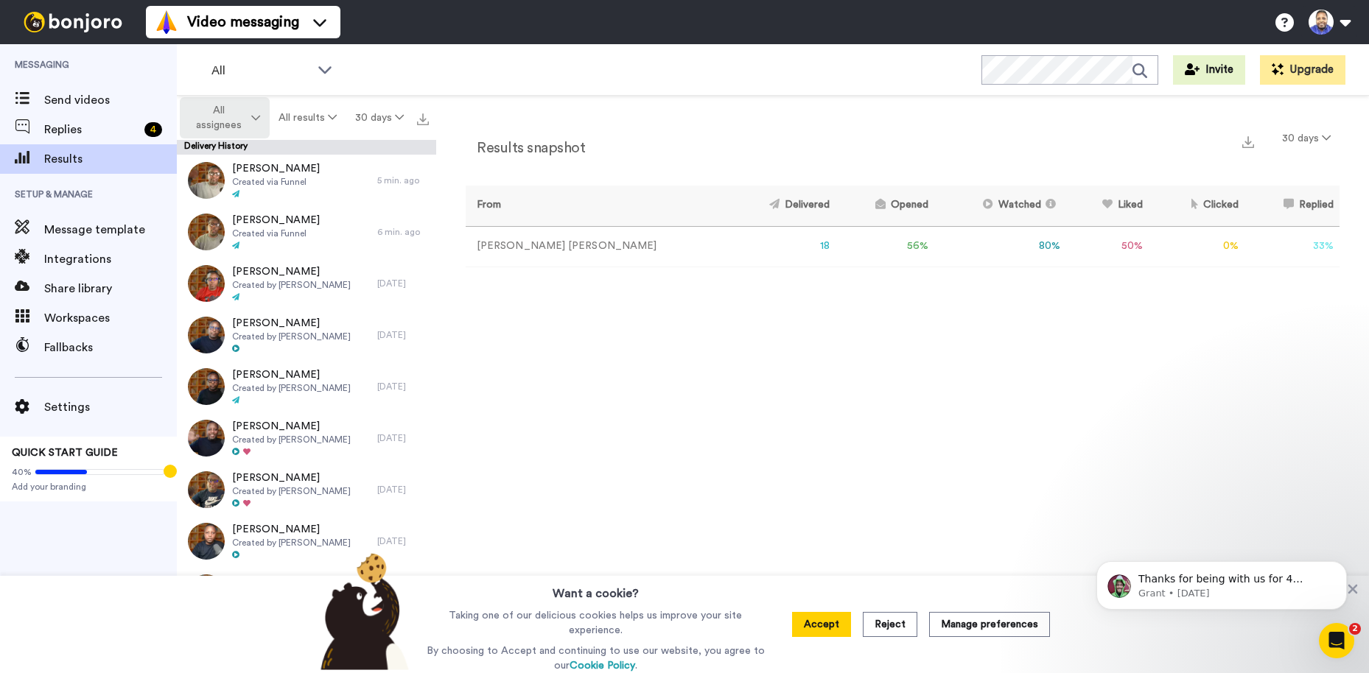
click at [255, 118] on icon at bounding box center [255, 118] width 9 height 10
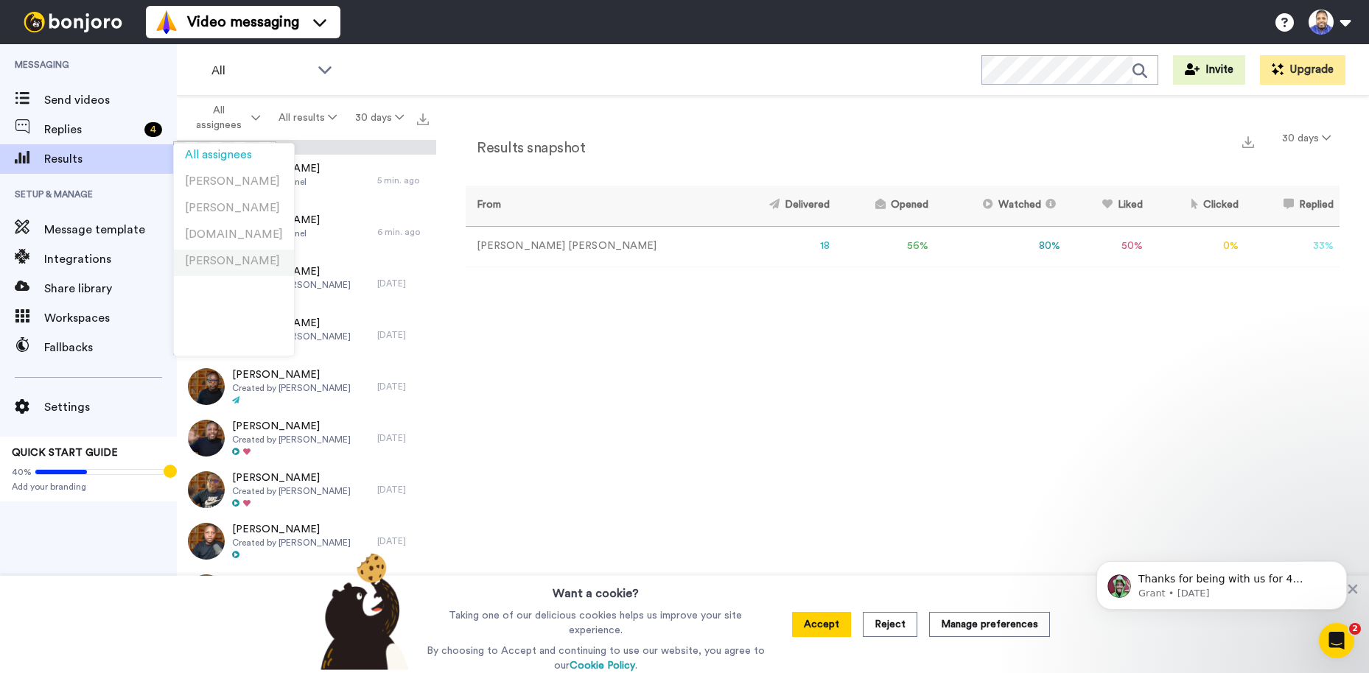
click at [219, 260] on span "[PERSON_NAME]" at bounding box center [232, 261] width 95 height 11
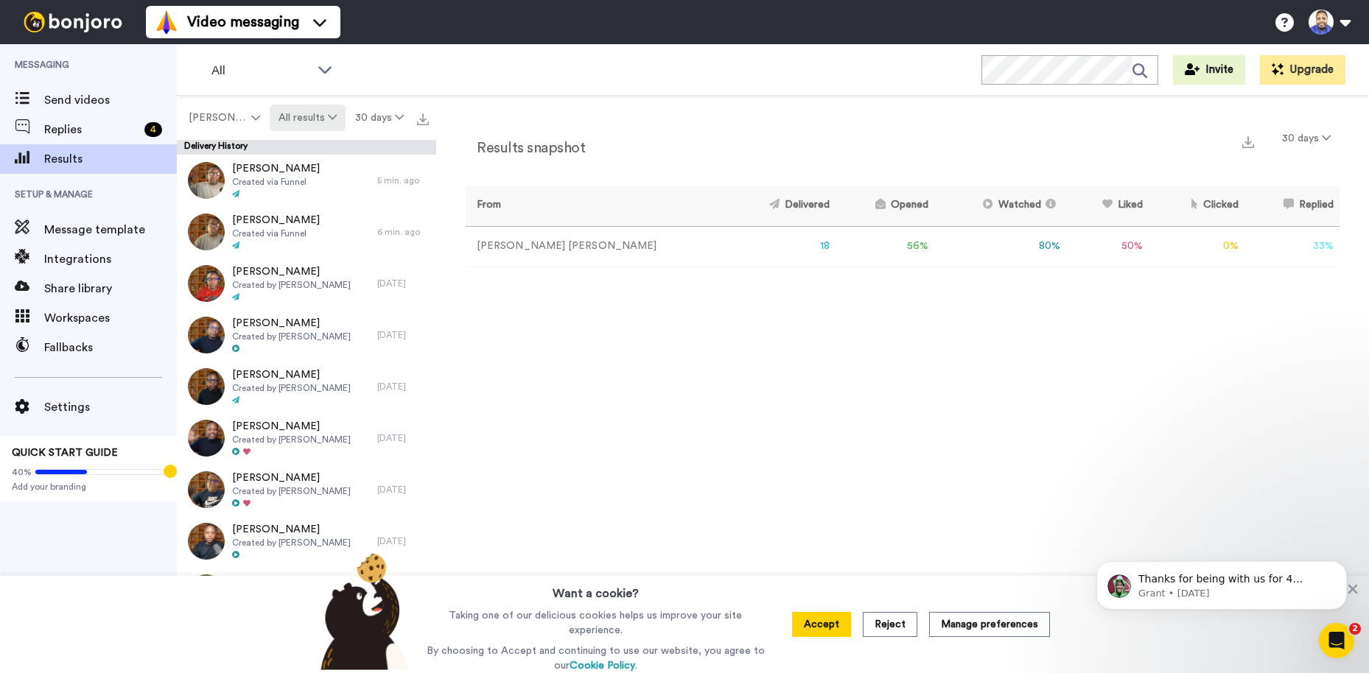
click at [328, 116] on icon at bounding box center [332, 117] width 9 height 10
click at [318, 146] on div "Delivered" at bounding box center [304, 148] width 69 height 16
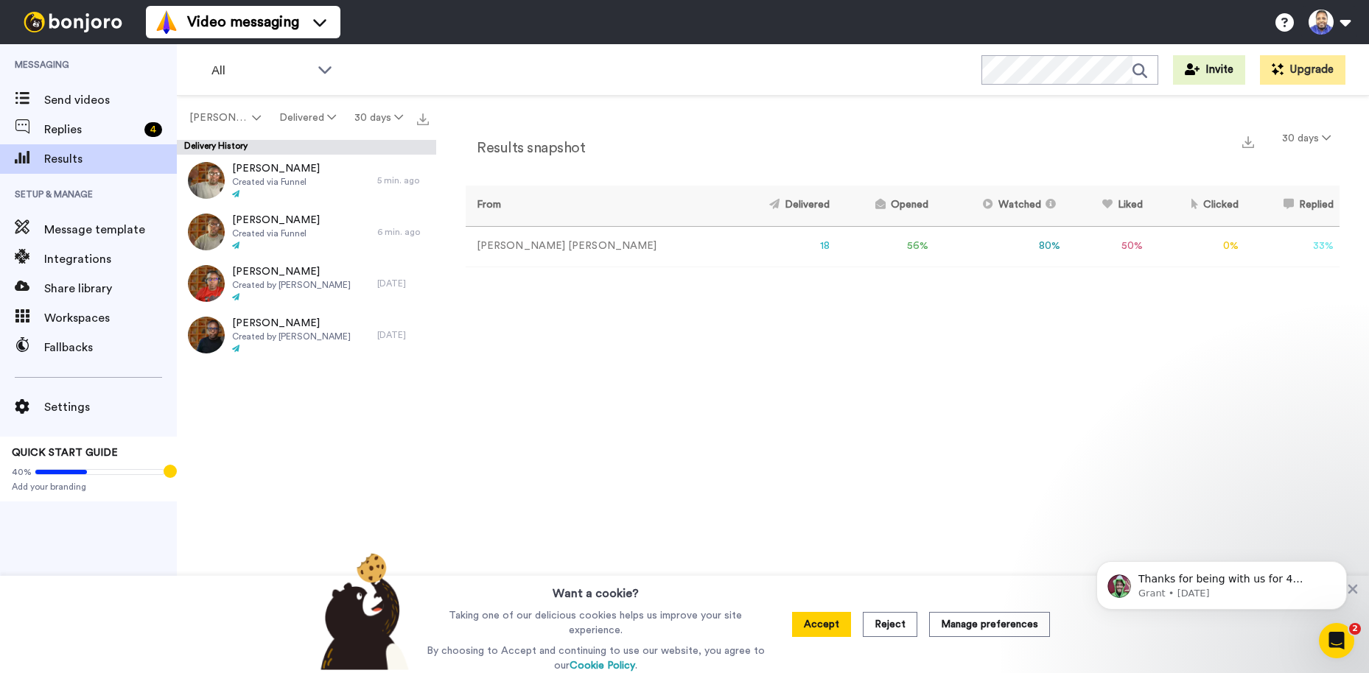
click at [727, 248] on td "18" at bounding box center [781, 246] width 108 height 41
